Goal: Information Seeking & Learning: Understand process/instructions

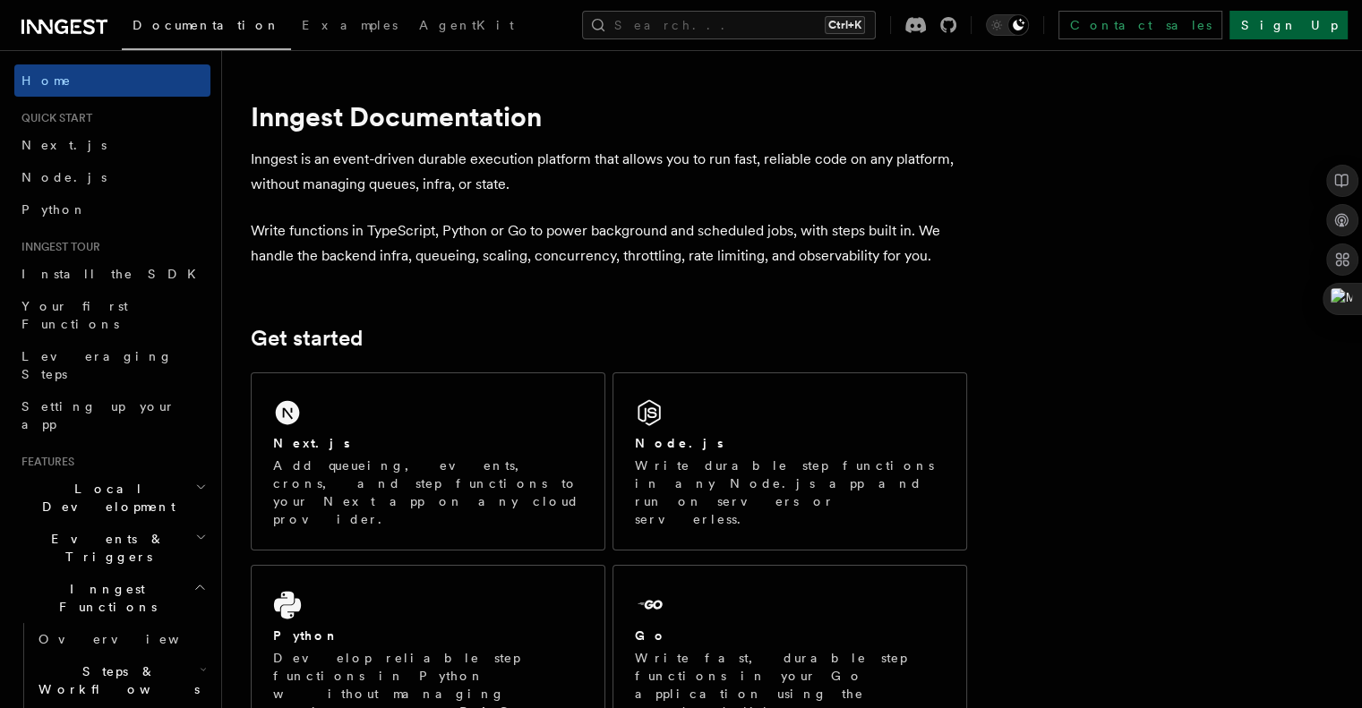
click at [673, 30] on link "Sign Up" at bounding box center [1288, 25] width 118 height 29
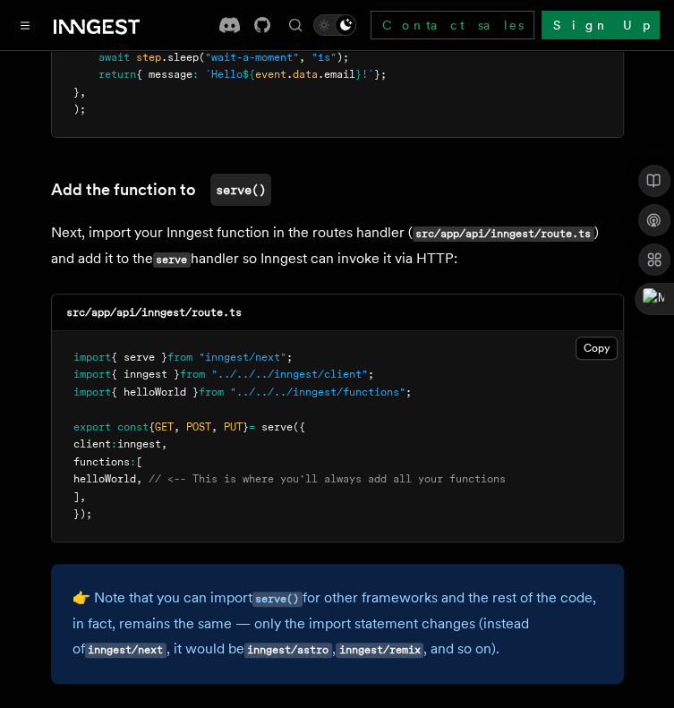
scroll to position [3509, 0]
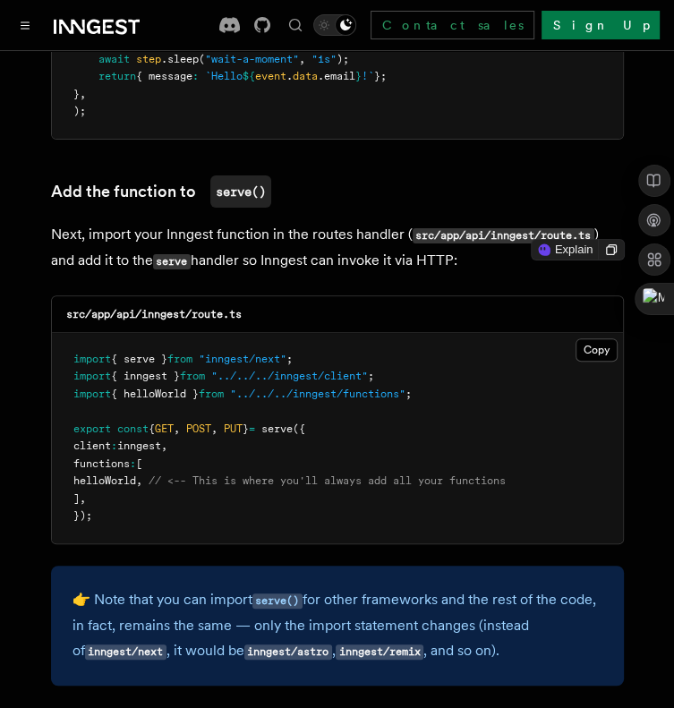
click at [369, 333] on pre "import { serve } from "inngest/next" ; import { inngest } from "../../../innges…" at bounding box center [337, 438] width 571 height 210
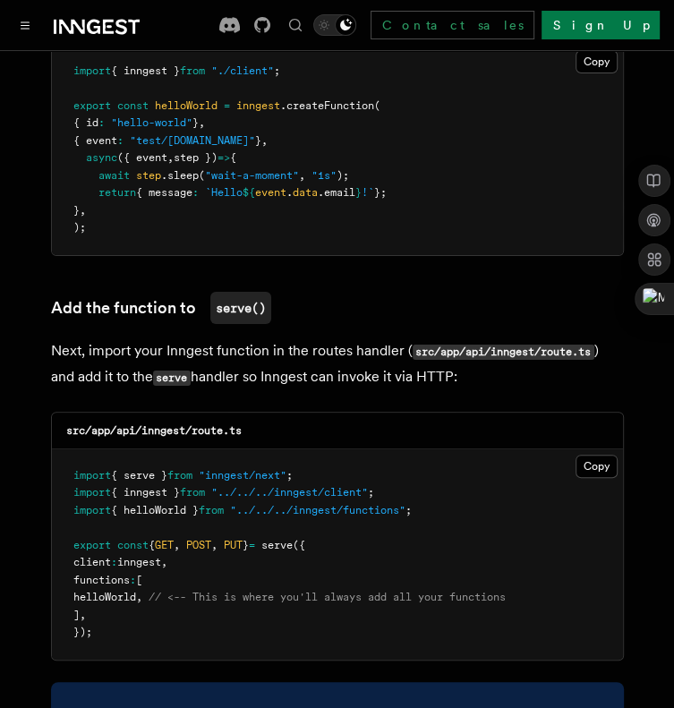
scroll to position [3391, 0]
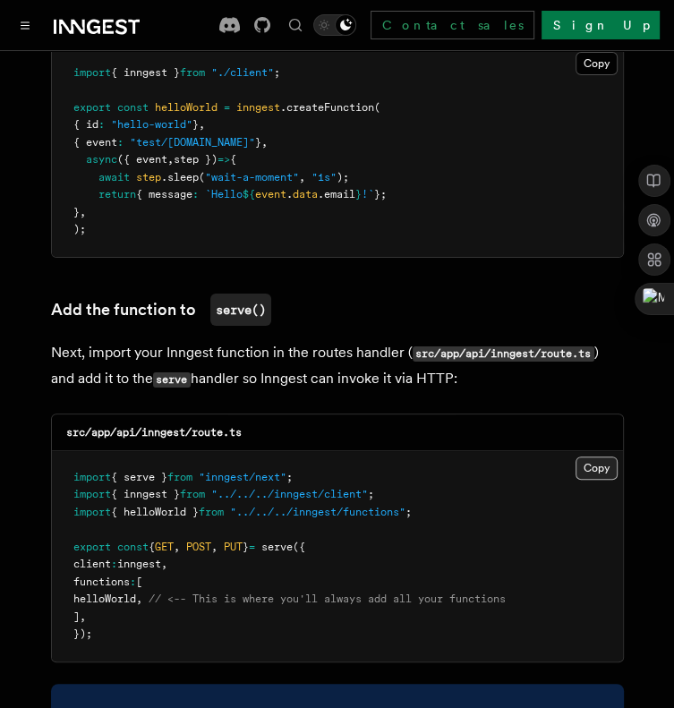
click at [602, 457] on button "Copy Copied" at bounding box center [597, 468] width 42 height 23
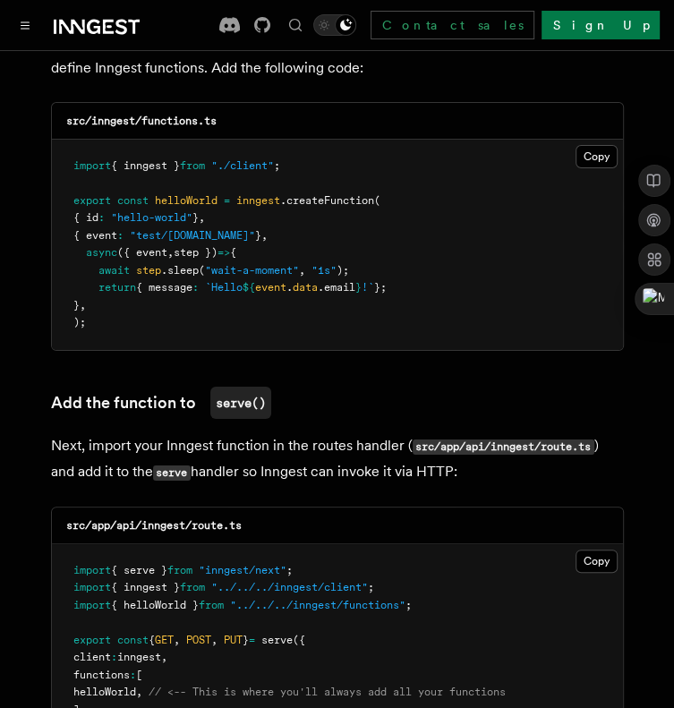
scroll to position [3246, 0]
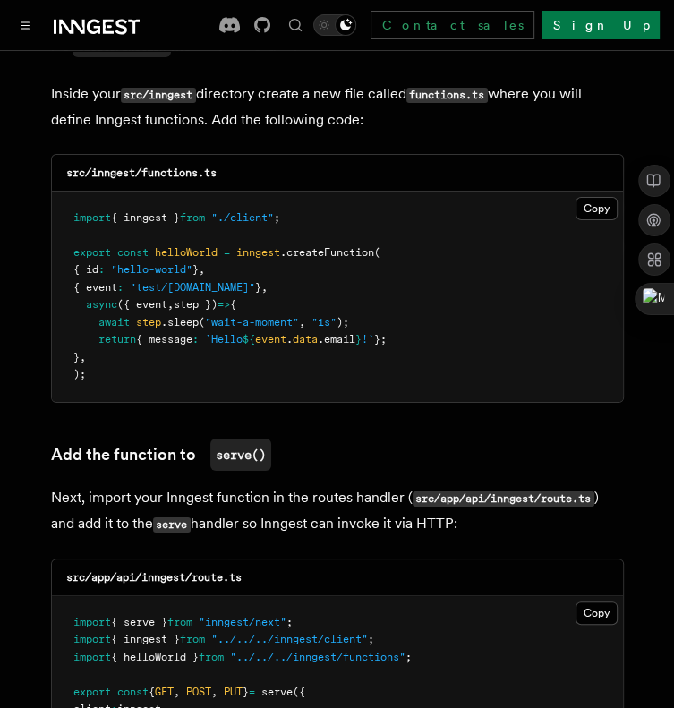
click at [580, 439] on h3 "Add the function to serve()" at bounding box center [337, 455] width 573 height 32
click at [602, 197] on button "Copy Copied" at bounding box center [597, 208] width 42 height 23
